Goal: Task Accomplishment & Management: Complete application form

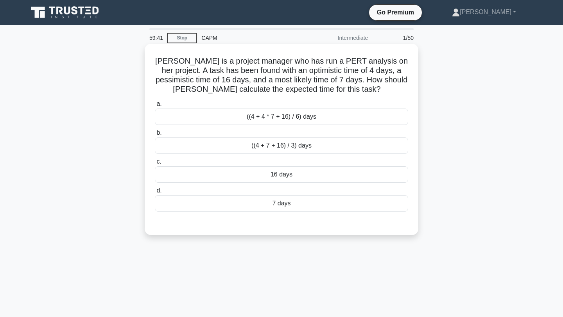
click at [279, 118] on div "((4 + 4 * 7 + 16) / 6) days" at bounding box center [281, 117] width 253 height 16
click at [155, 107] on input "a. ((4 + 4 * 7 + 16) / 6) days" at bounding box center [155, 104] width 0 height 5
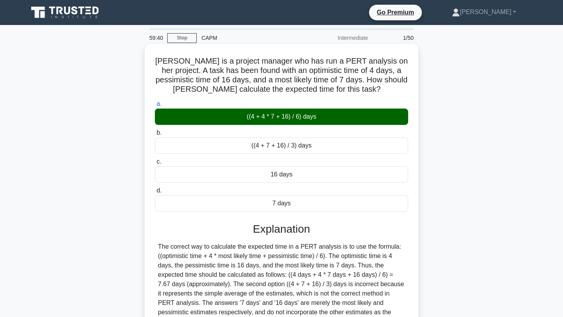
scroll to position [105, 0]
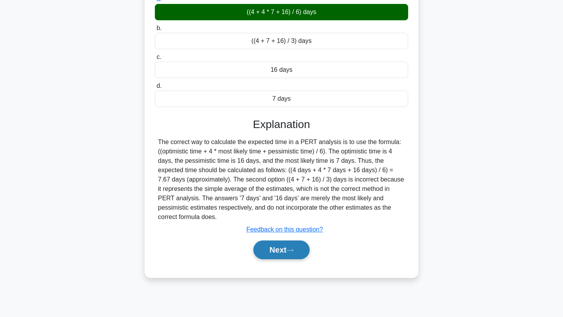
click at [270, 255] on button "Next" at bounding box center [281, 250] width 56 height 19
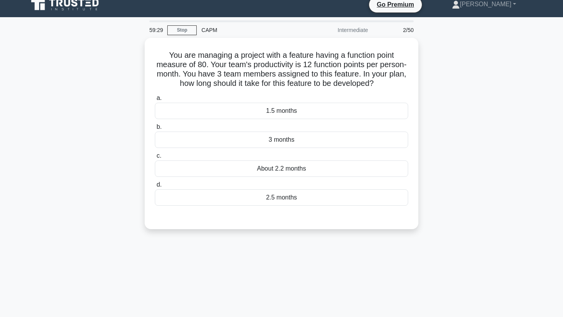
scroll to position [0, 0]
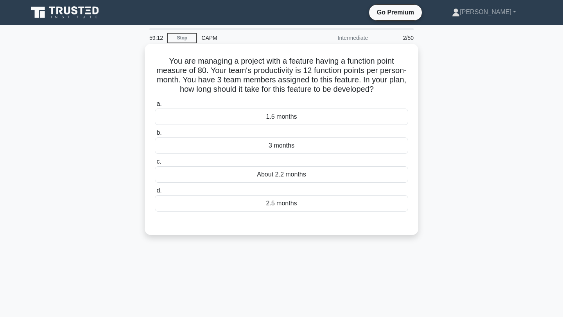
click at [270, 170] on div "About 2.2 months" at bounding box center [281, 174] width 253 height 16
click at [155, 165] on input "c. About 2.2 months" at bounding box center [155, 161] width 0 height 5
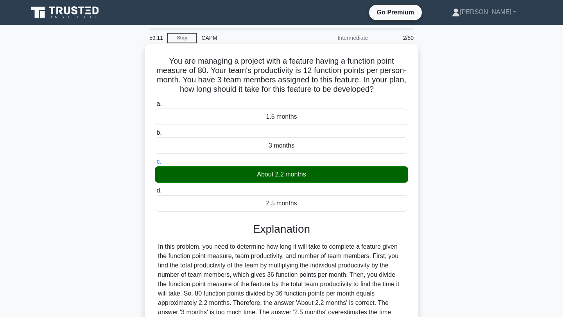
scroll to position [105, 0]
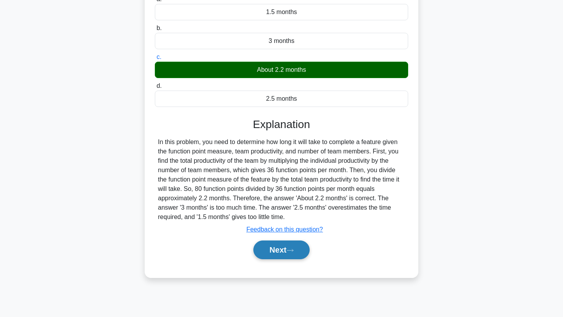
click at [277, 245] on button "Next" at bounding box center [281, 250] width 56 height 19
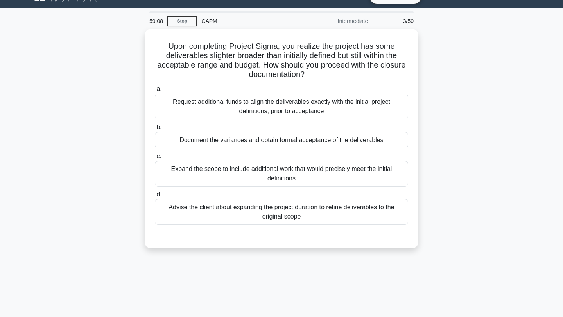
scroll to position [1, 0]
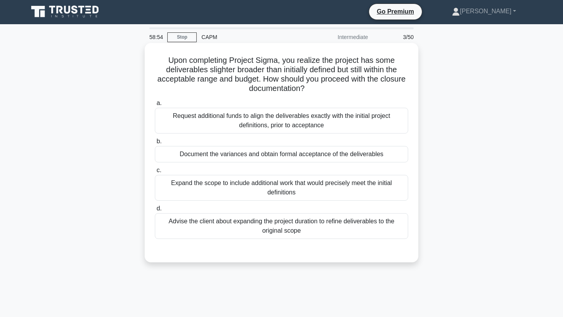
click at [299, 158] on div "Document the variances and obtain formal acceptance of the deliverables" at bounding box center [281, 154] width 253 height 16
click at [155, 144] on input "b. Document the variances and obtain formal acceptance of the deliverables" at bounding box center [155, 141] width 0 height 5
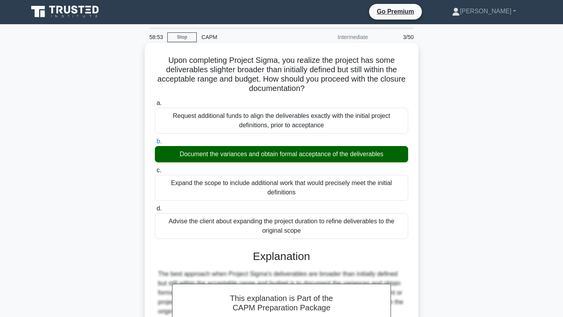
scroll to position [118, 0]
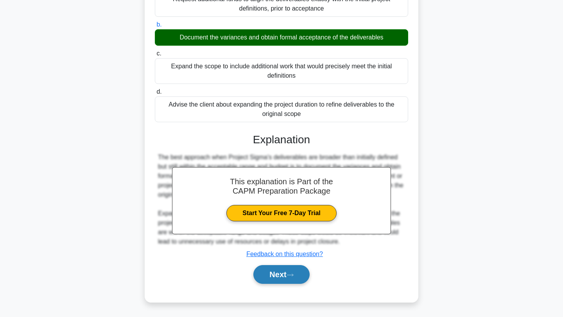
click at [283, 271] on button "Next" at bounding box center [281, 274] width 56 height 19
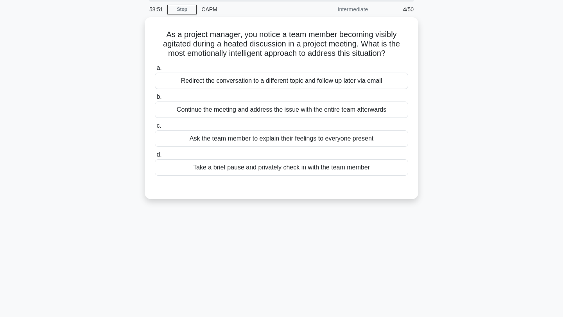
scroll to position [27, 0]
click at [312, 141] on div "Ask the team member to explain their feelings to everyone present" at bounding box center [281, 138] width 253 height 16
click at [155, 128] on input "c. Ask the team member to explain their feelings to everyone present" at bounding box center [155, 125] width 0 height 5
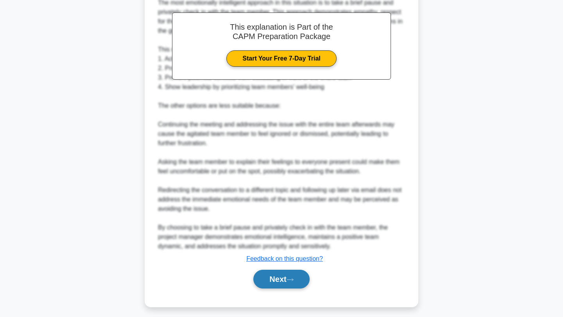
click at [288, 285] on button "Next" at bounding box center [281, 279] width 56 height 19
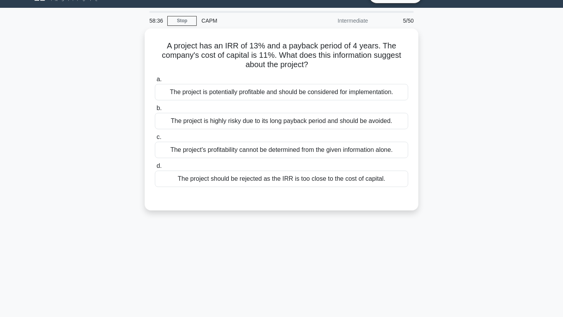
scroll to position [0, 0]
